Goal: Find specific page/section: Find specific page/section

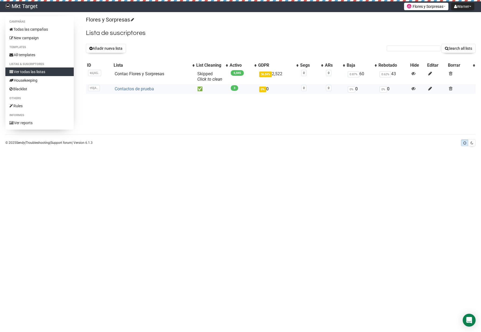
click at [144, 91] on link "Contactos de prueba" at bounding box center [134, 88] width 39 height 5
click at [152, 76] on link "Contac Flores y Sorpresas" at bounding box center [139, 73] width 49 height 5
click at [148, 73] on link "Contac Flores y Sorpresas" at bounding box center [139, 73] width 49 height 5
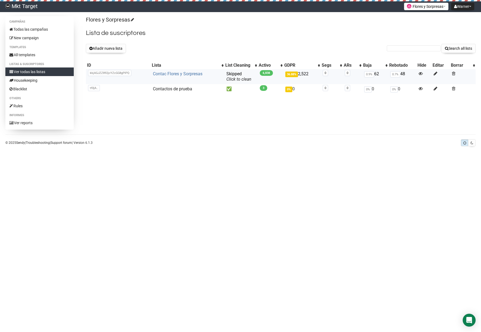
click at [187, 75] on link "Contac Flores y Sorpresas" at bounding box center [177, 73] width 49 height 5
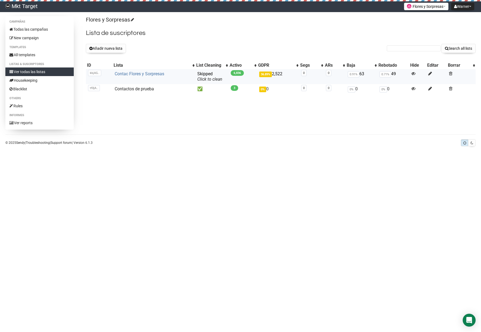
click at [147, 74] on link "Contac Flores y Sorpresas" at bounding box center [139, 73] width 49 height 5
click at [164, 74] on td "Contac Flores y Sorpresas" at bounding box center [153, 76] width 83 height 15
click at [158, 74] on link "Contac Flores y Sorpresas" at bounding box center [139, 73] width 49 height 5
click at [35, 121] on link "Ver reports" at bounding box center [39, 123] width 68 height 9
